Goal: Find specific page/section: Find specific page/section

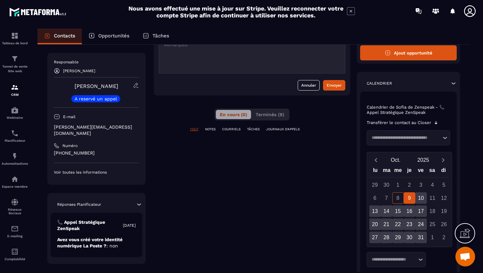
scroll to position [104, 0]
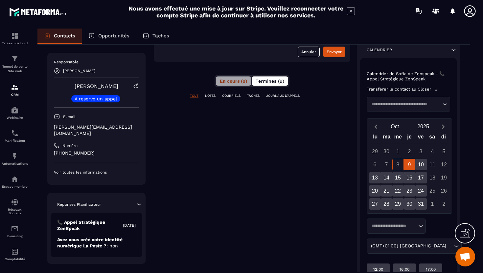
click at [266, 82] on span "Terminés (9)" at bounding box center [269, 80] width 29 height 5
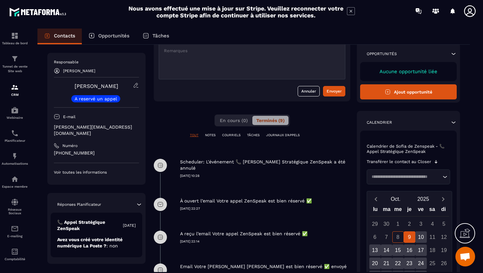
scroll to position [176, 0]
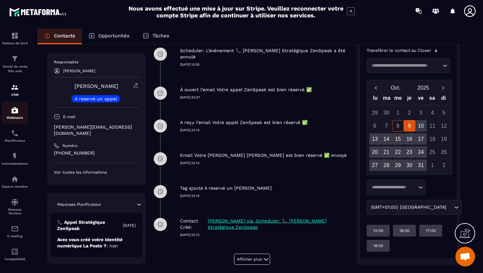
click at [19, 119] on p "Webinaire" at bounding box center [15, 118] width 26 height 4
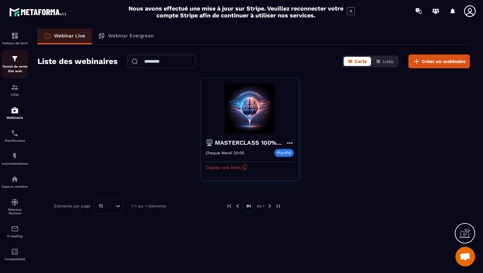
click at [16, 70] on p "Tunnel de vente Site web" at bounding box center [15, 68] width 26 height 9
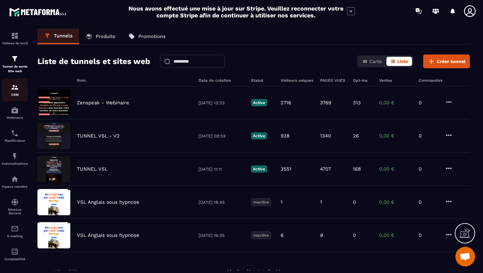
click at [11, 92] on div "CRM" at bounding box center [15, 89] width 26 height 13
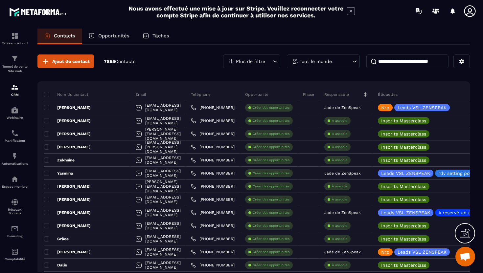
click at [385, 63] on input at bounding box center [407, 61] width 82 height 14
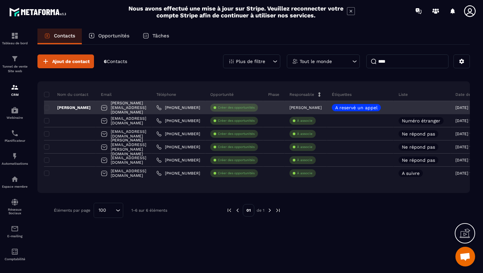
type input "****"
click at [66, 111] on div "[PERSON_NAME]" at bounding box center [70, 107] width 52 height 13
